Goal: Transaction & Acquisition: Subscribe to service/newsletter

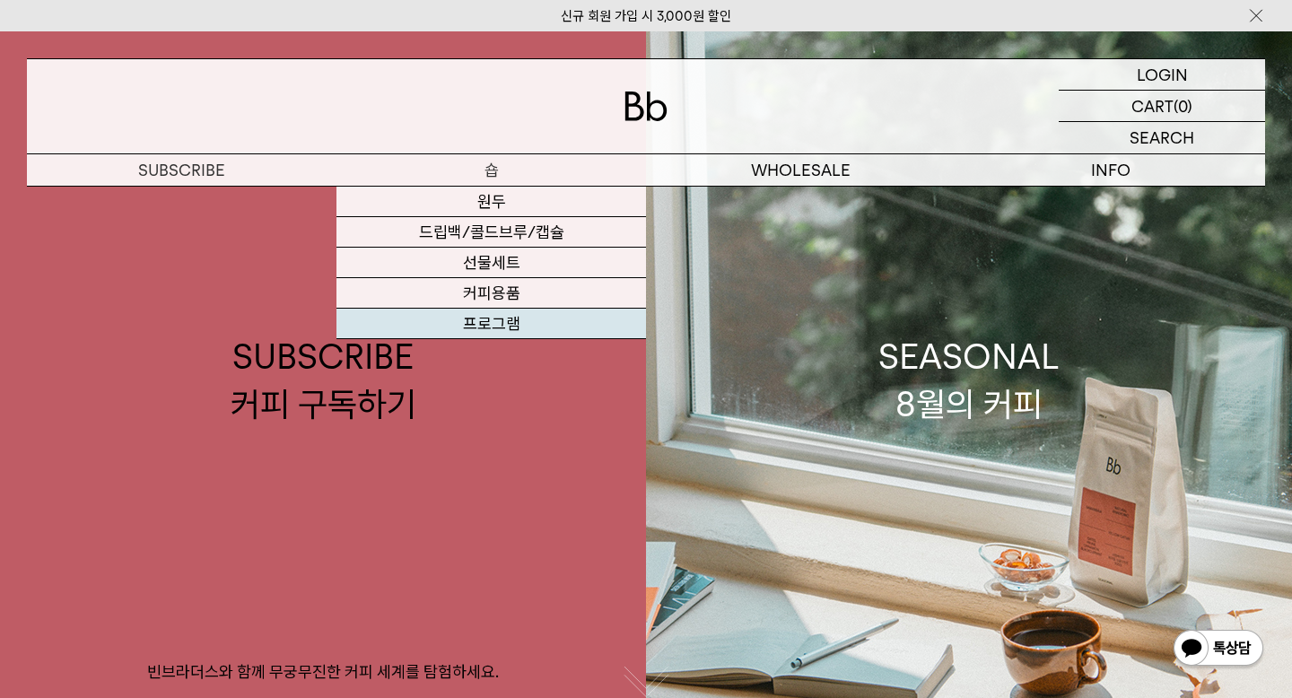
click at [491, 331] on link "프로그램" at bounding box center [491, 324] width 310 height 31
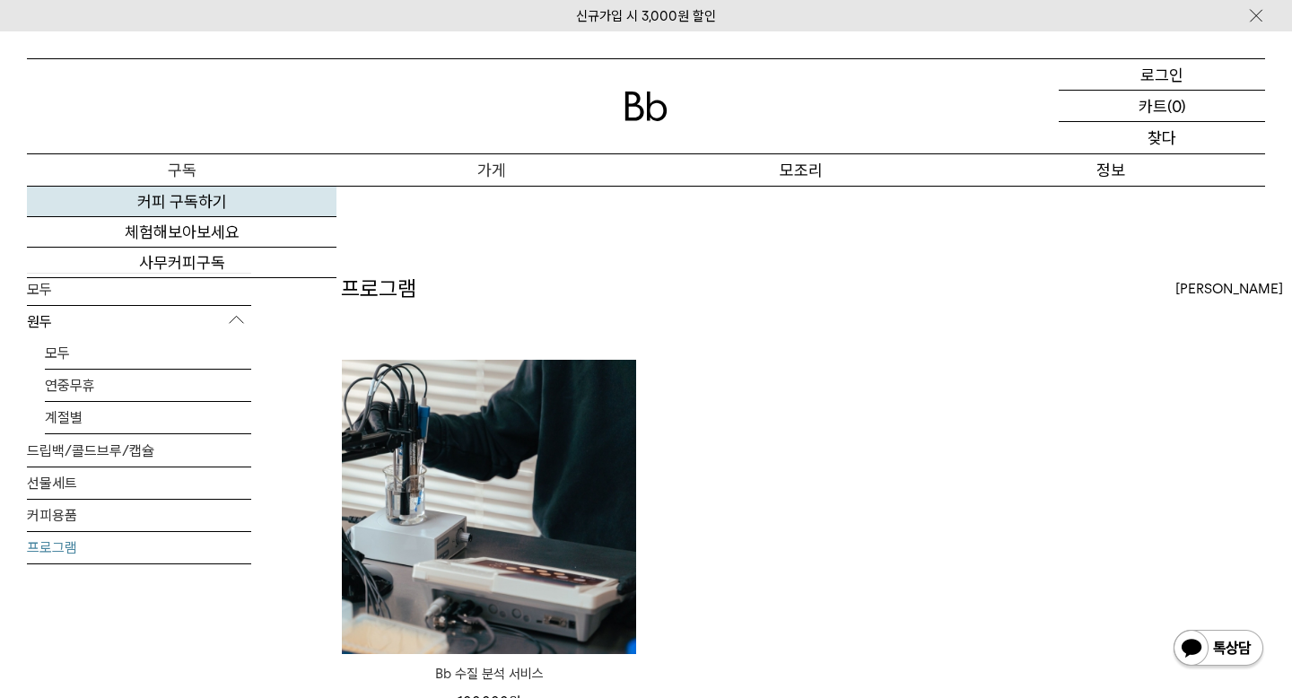
click at [182, 204] on font "커피 구독하기" at bounding box center [182, 201] width 90 height 19
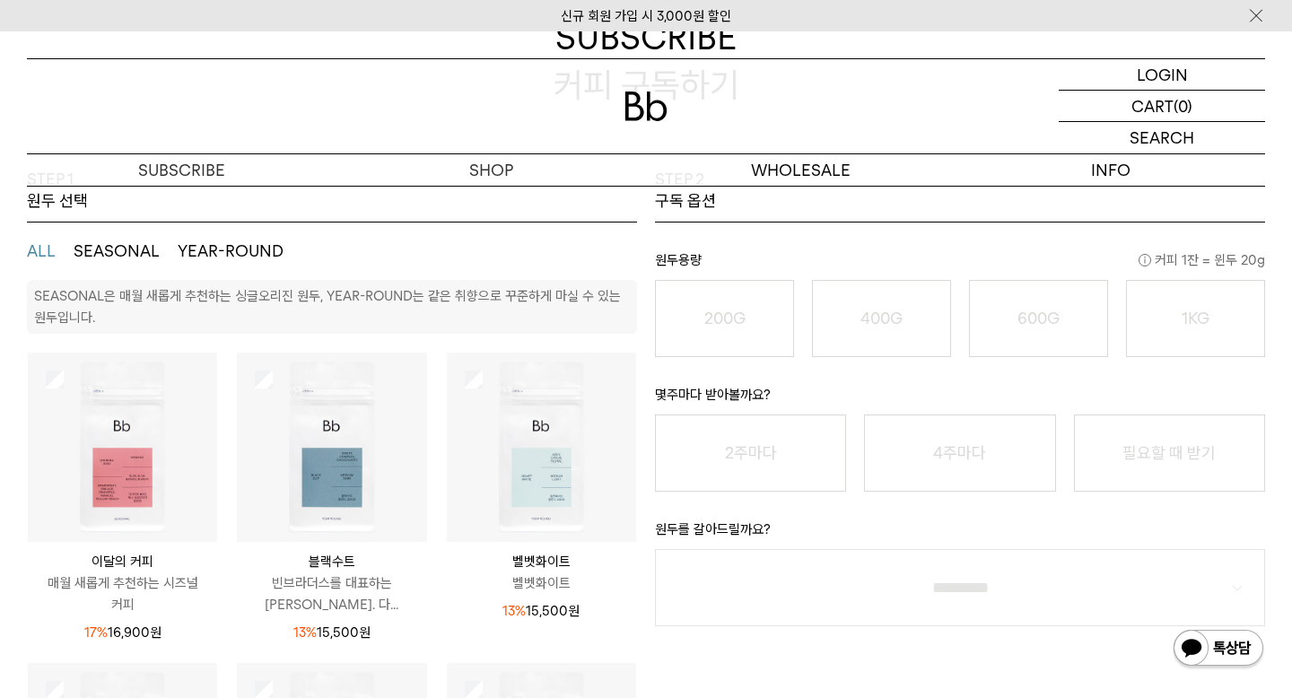
scroll to position [234, 0]
click at [155, 445] on img at bounding box center [122, 445] width 189 height 189
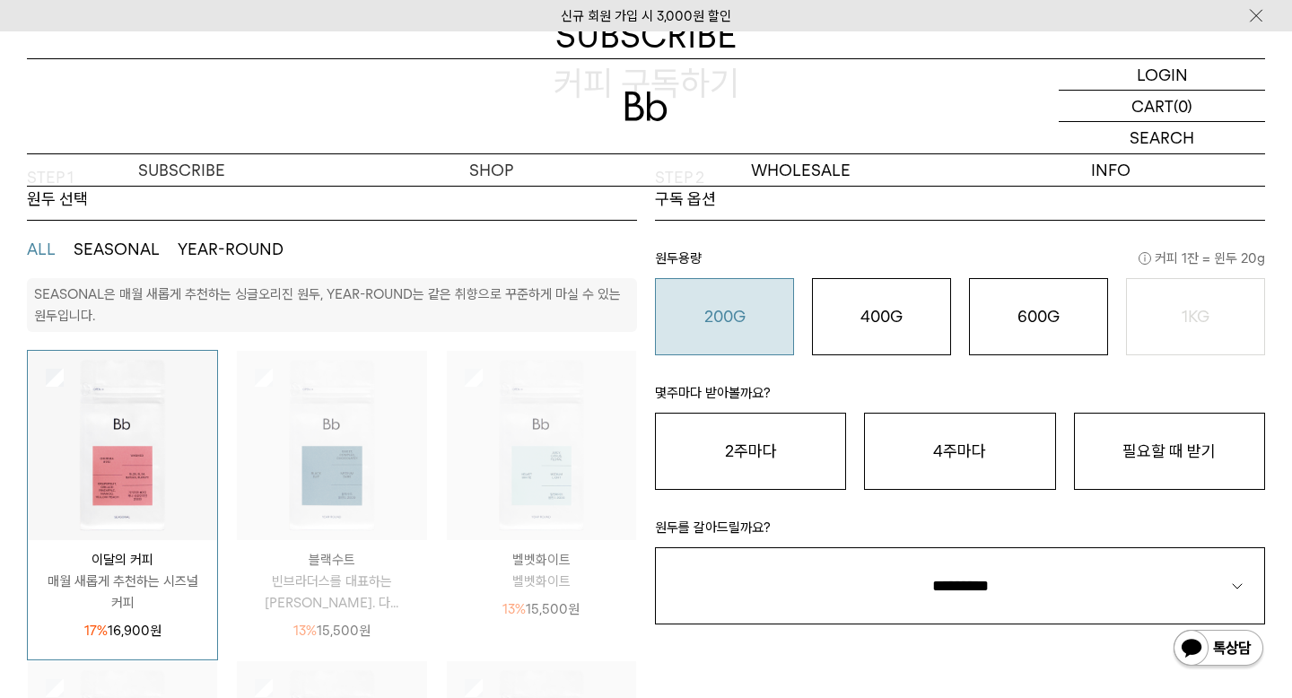
click at [734, 303] on button "200G 16,900 원" at bounding box center [724, 316] width 139 height 77
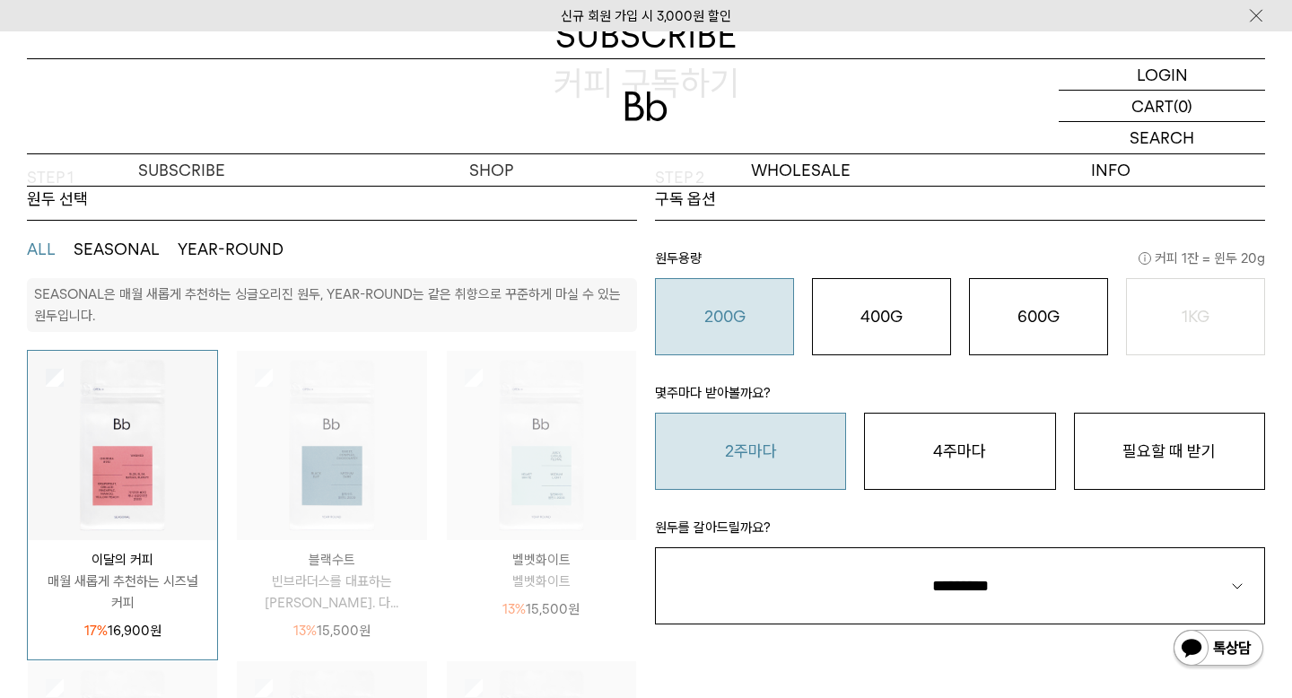
click at [693, 440] on button "2주마다" at bounding box center [750, 451] width 191 height 77
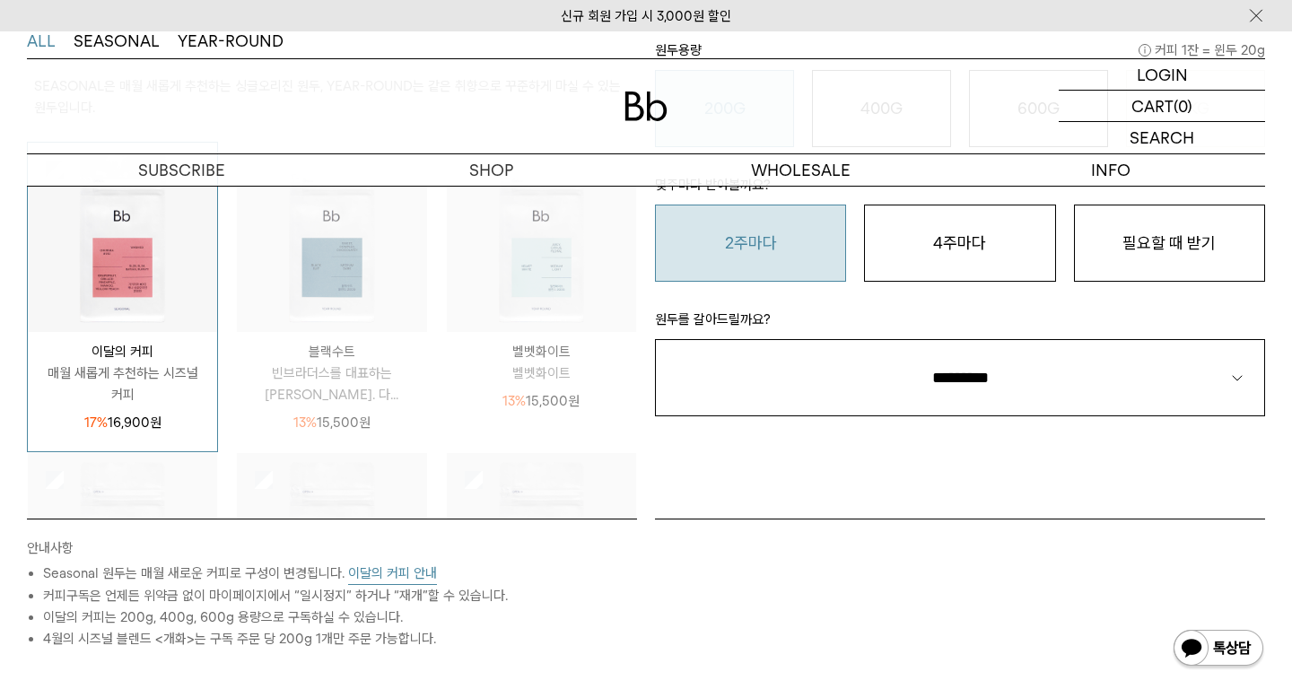
scroll to position [458, 0]
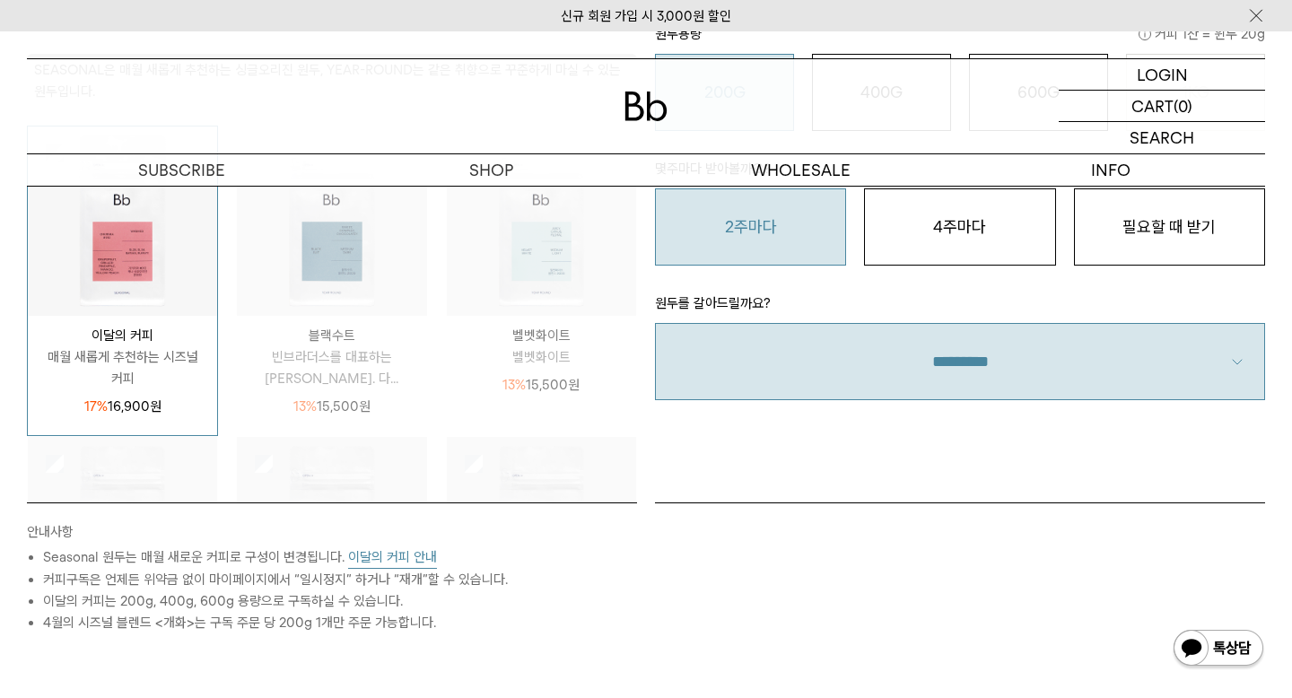
click at [846, 370] on select "**********" at bounding box center [960, 361] width 610 height 77
select select "**"
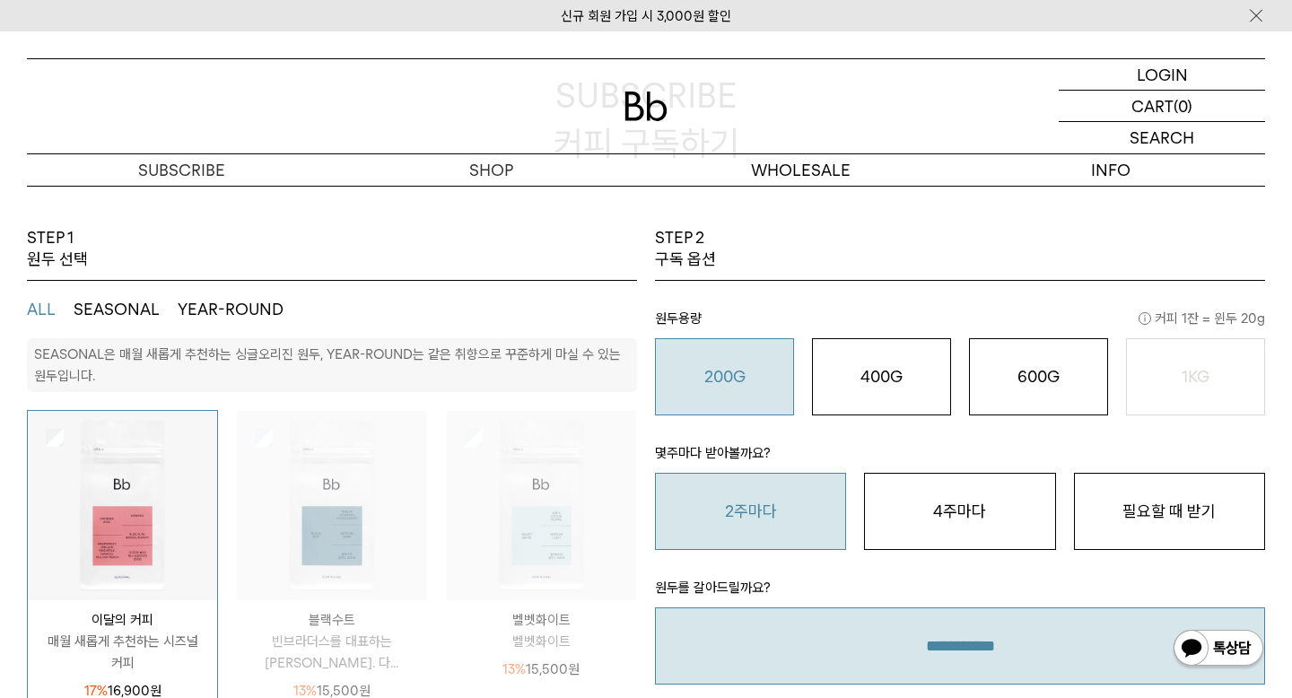
scroll to position [177, 0]
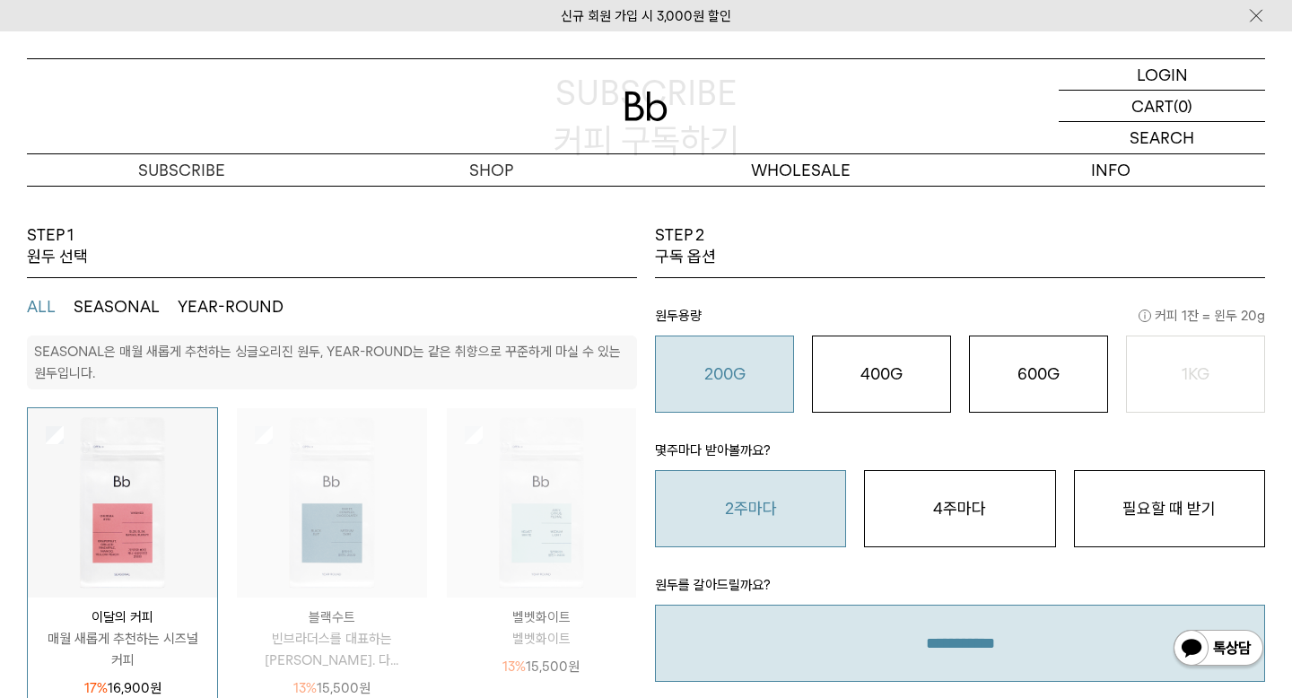
click at [36, 302] on button "ALL" at bounding box center [41, 307] width 29 height 22
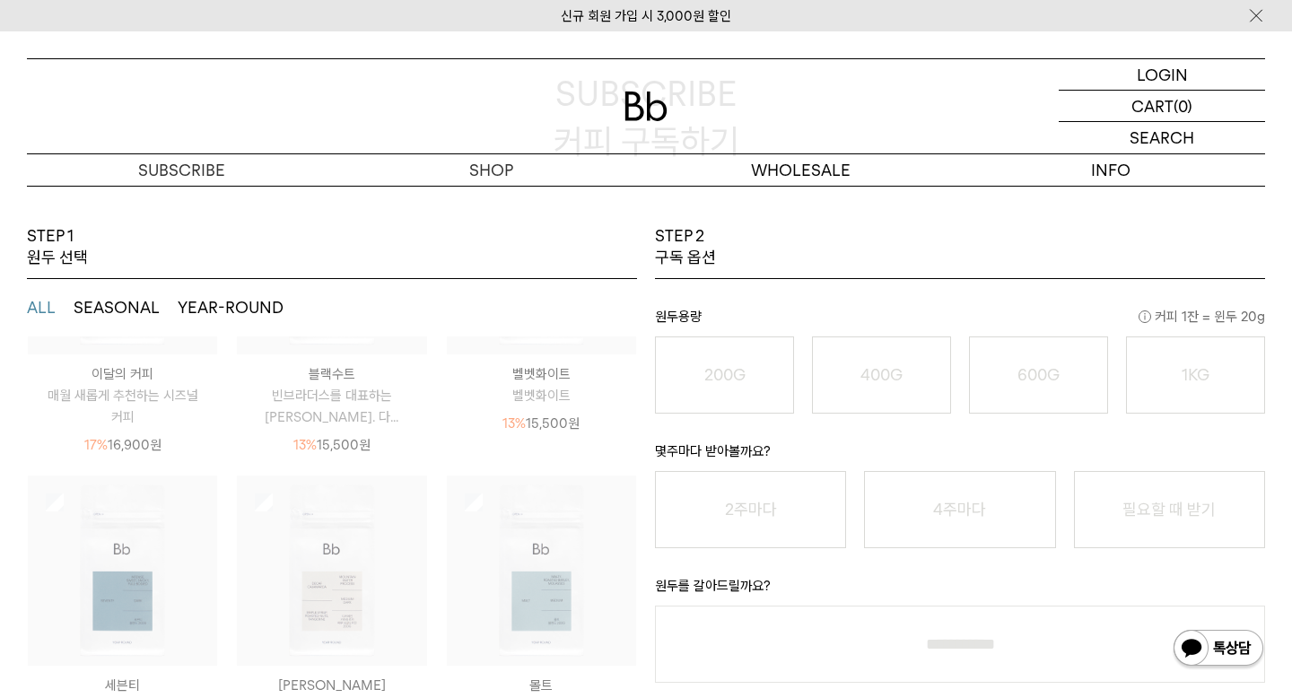
scroll to position [249, 0]
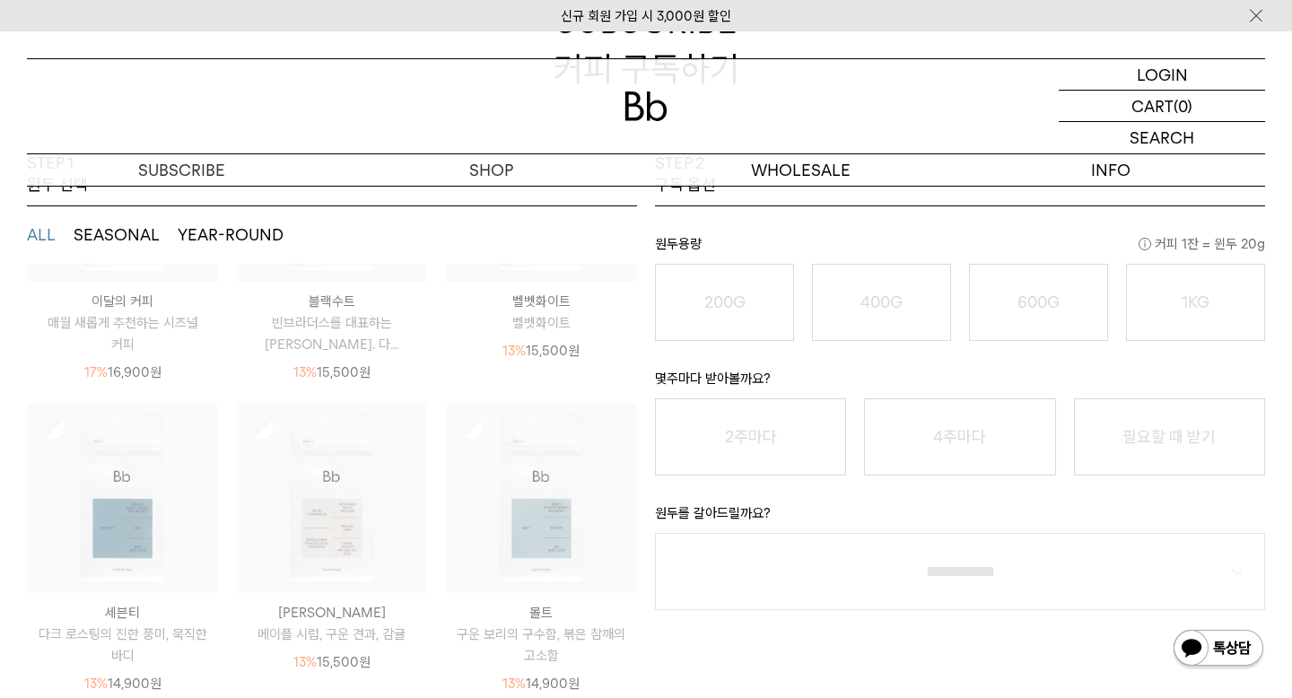
click at [114, 236] on button "SEASONAL" at bounding box center [117, 235] width 86 height 22
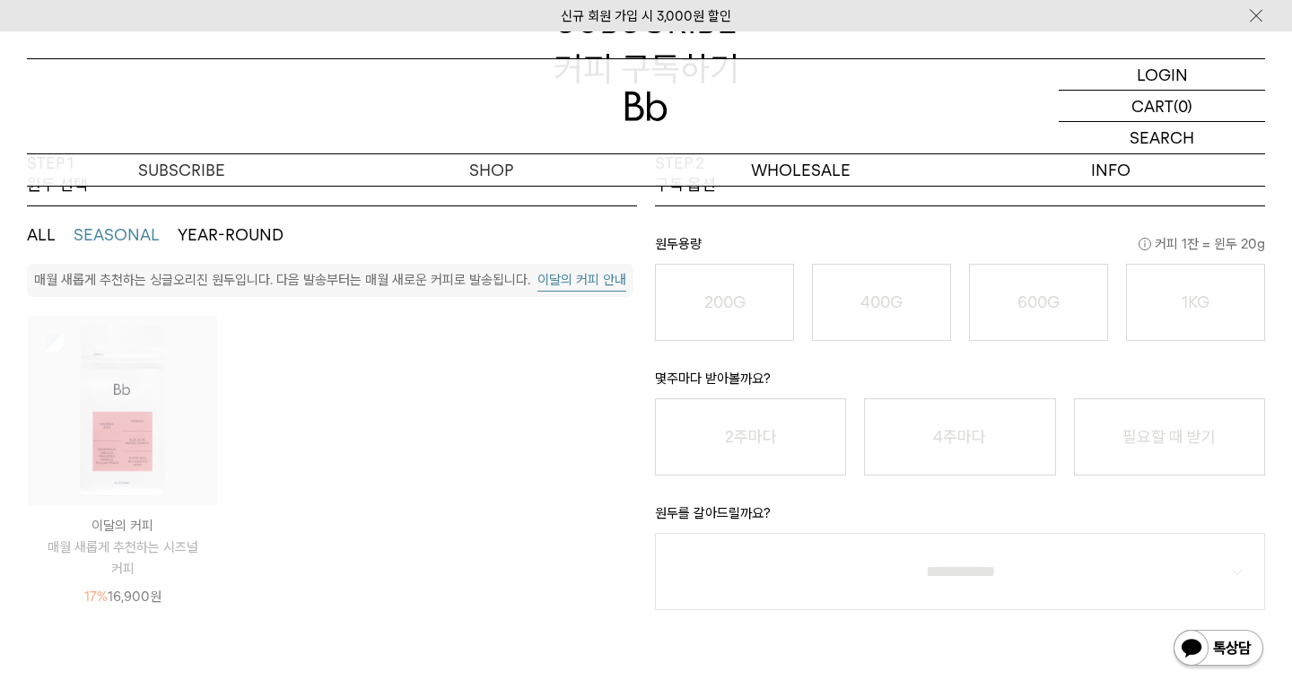
click at [235, 234] on button "YEAR-ROUND" at bounding box center [231, 235] width 106 height 22
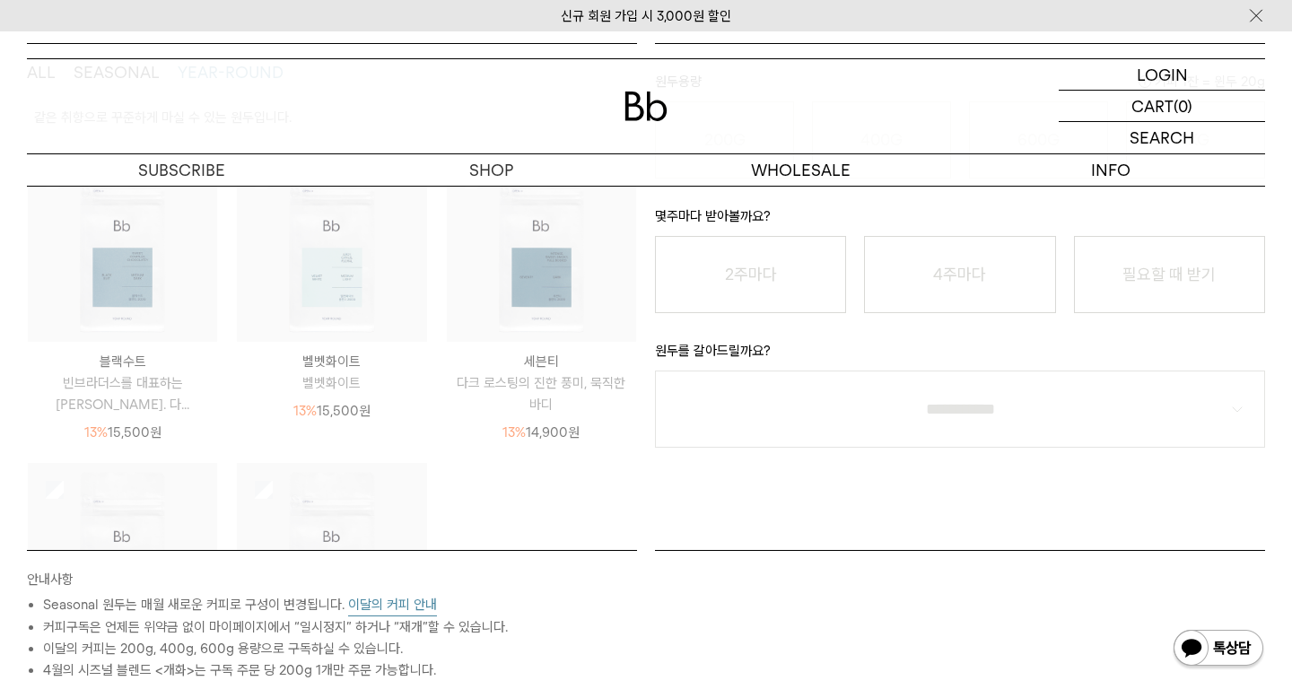
click at [160, 295] on img at bounding box center [122, 247] width 189 height 189
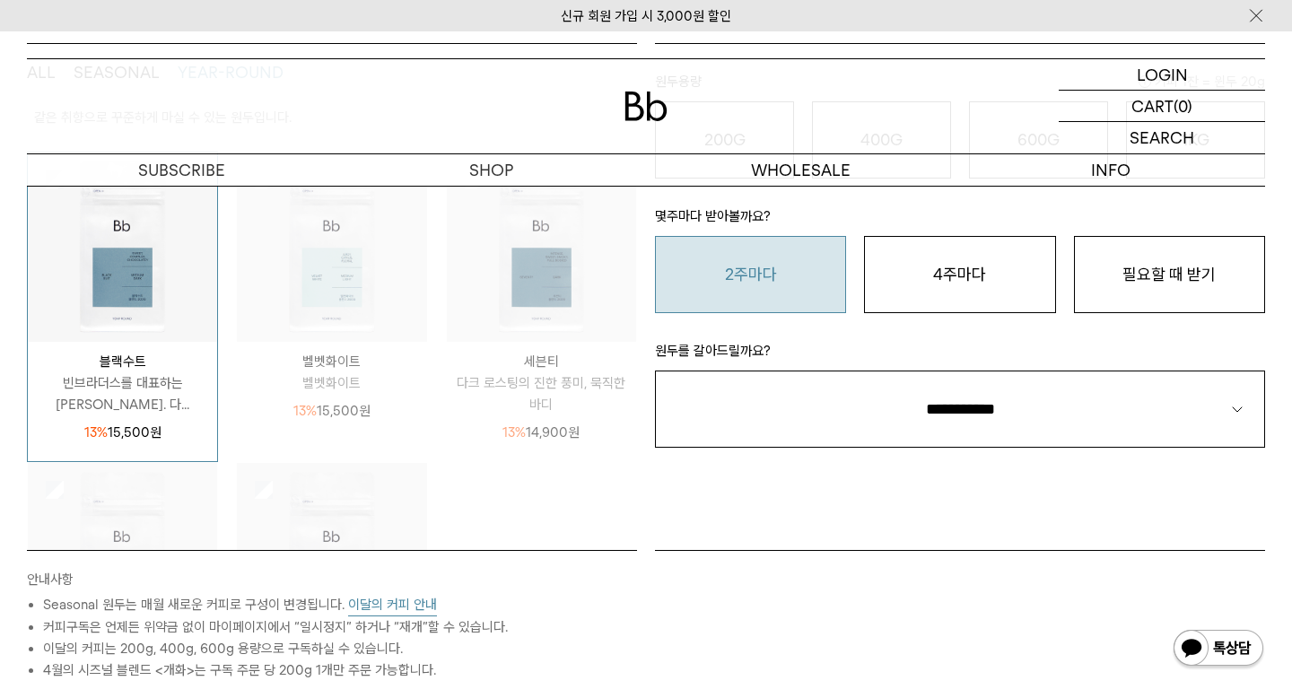
click at [778, 275] on button "2주마다" at bounding box center [750, 274] width 191 height 77
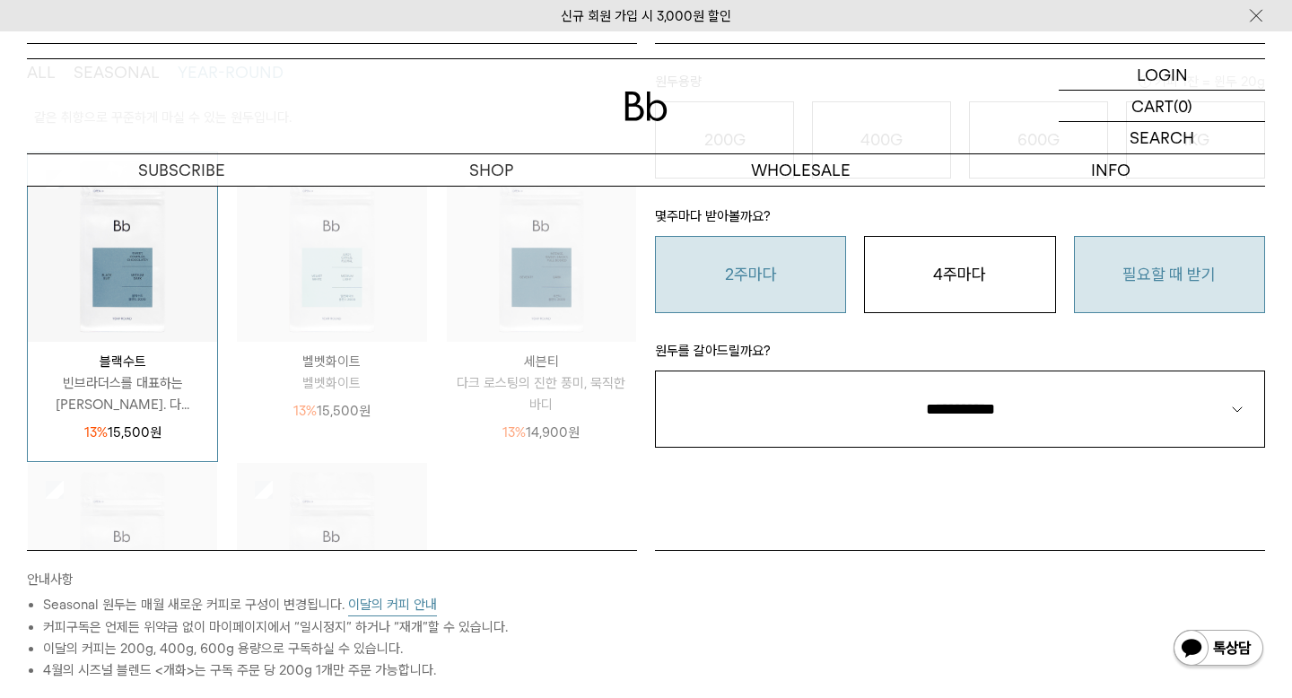
click at [1178, 285] on button "필요할 때 받기" at bounding box center [1169, 274] width 191 height 77
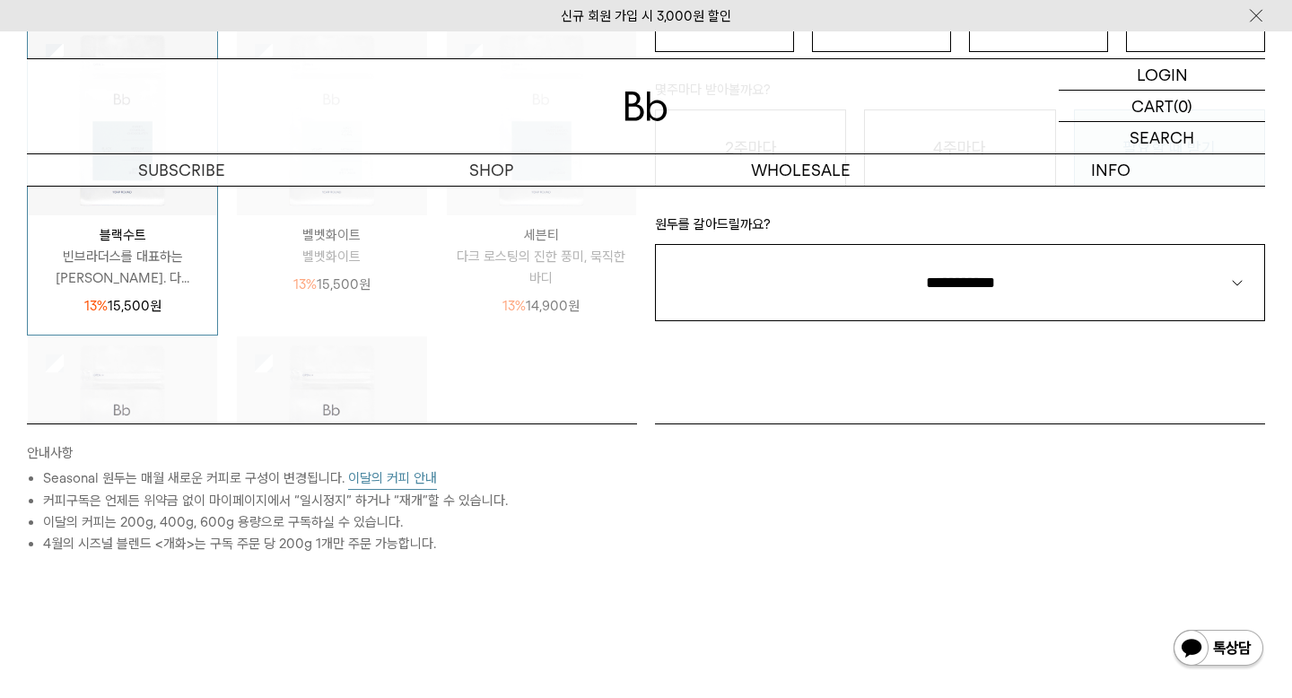
scroll to position [573, 0]
